Goal: Transaction & Acquisition: Download file/media

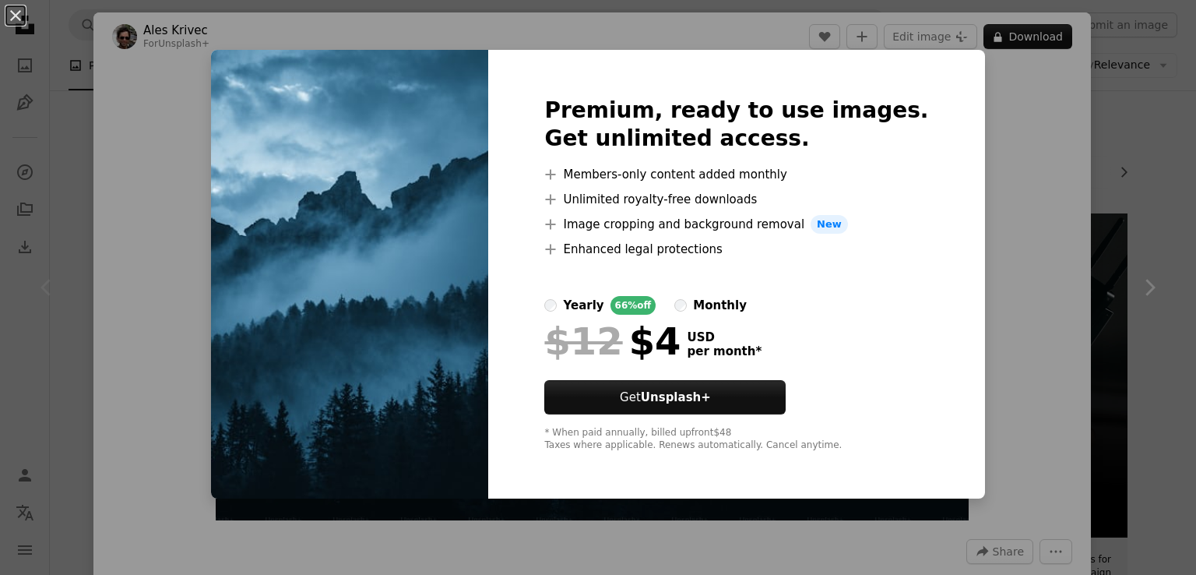
click at [264, 228] on img at bounding box center [349, 274] width 277 height 448
click at [18, 16] on button "An X shape" at bounding box center [15, 15] width 19 height 19
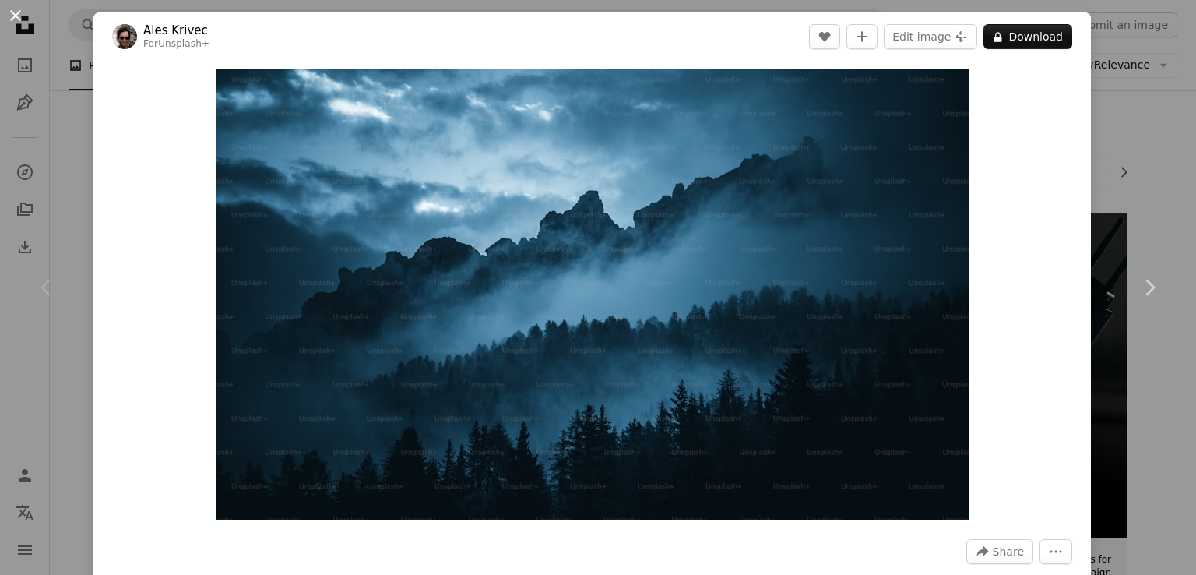
click at [19, 22] on button "An X shape" at bounding box center [15, 15] width 19 height 19
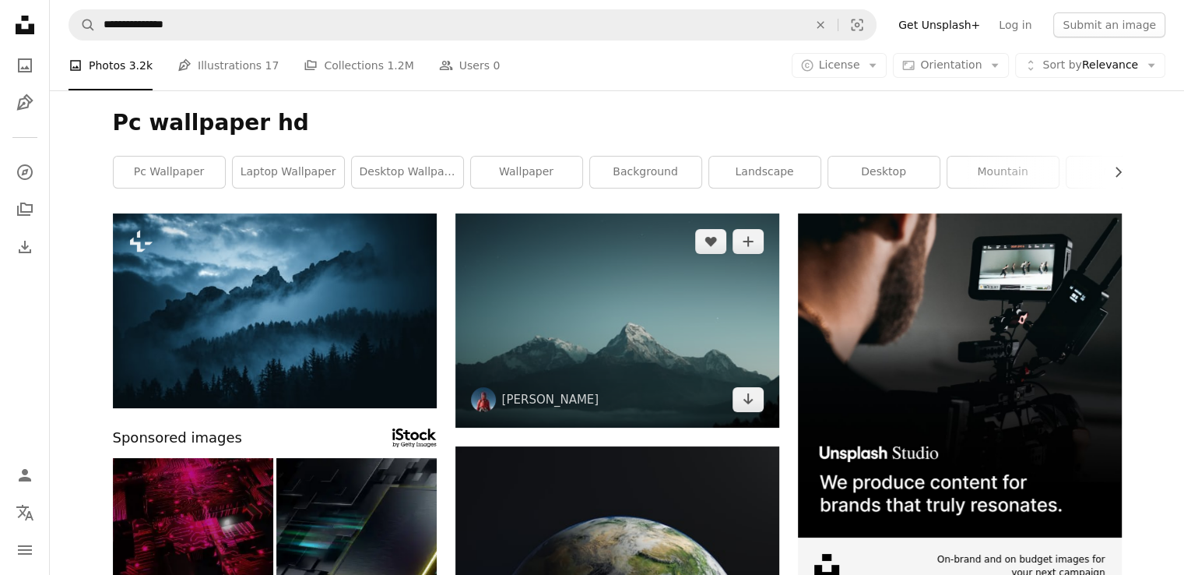
click at [600, 298] on img at bounding box center [617, 320] width 324 height 214
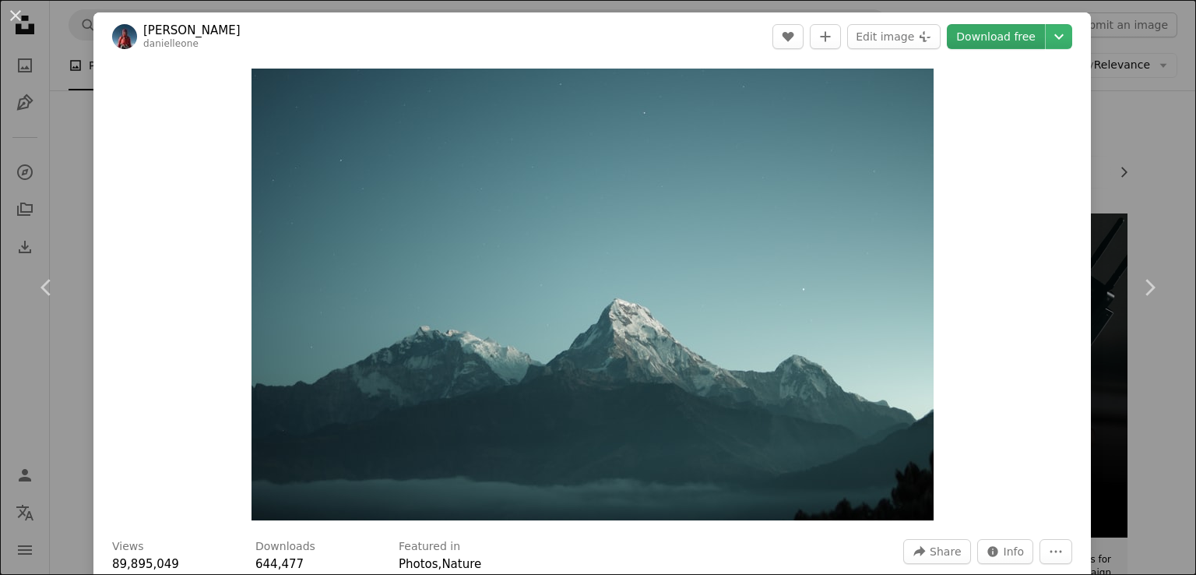
click at [972, 38] on link "Download free" at bounding box center [996, 36] width 98 height 25
